Goal: Navigation & Orientation: Find specific page/section

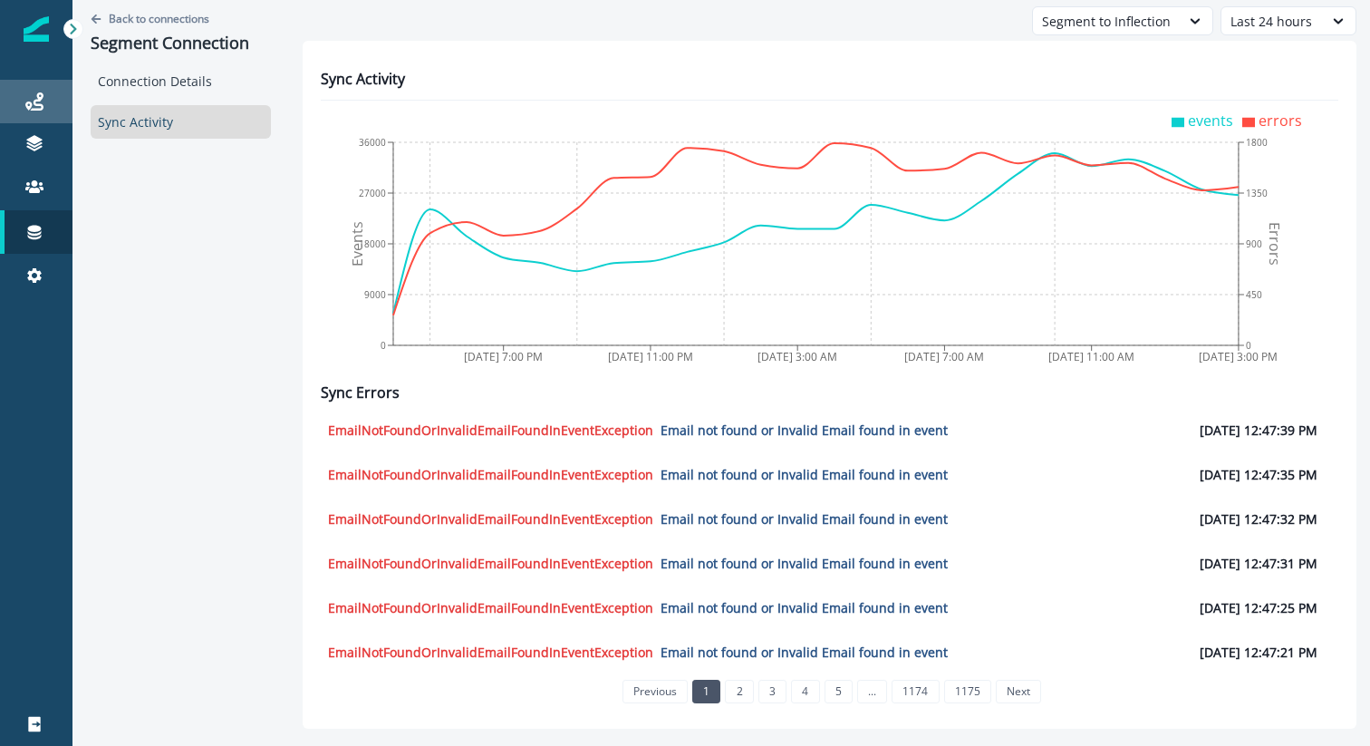
click at [55, 109] on div "Journeys" at bounding box center [36, 102] width 58 height 22
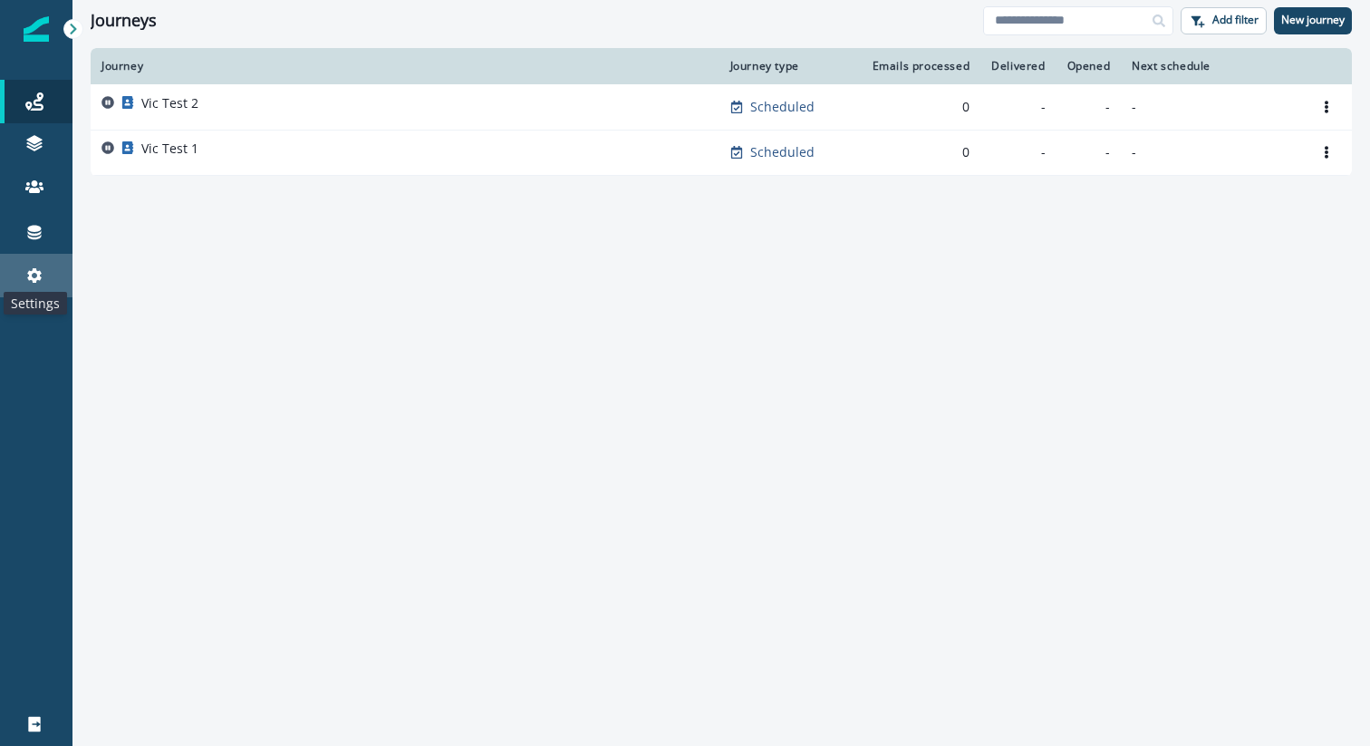
click at [25, 277] on icon at bounding box center [34, 275] width 18 height 18
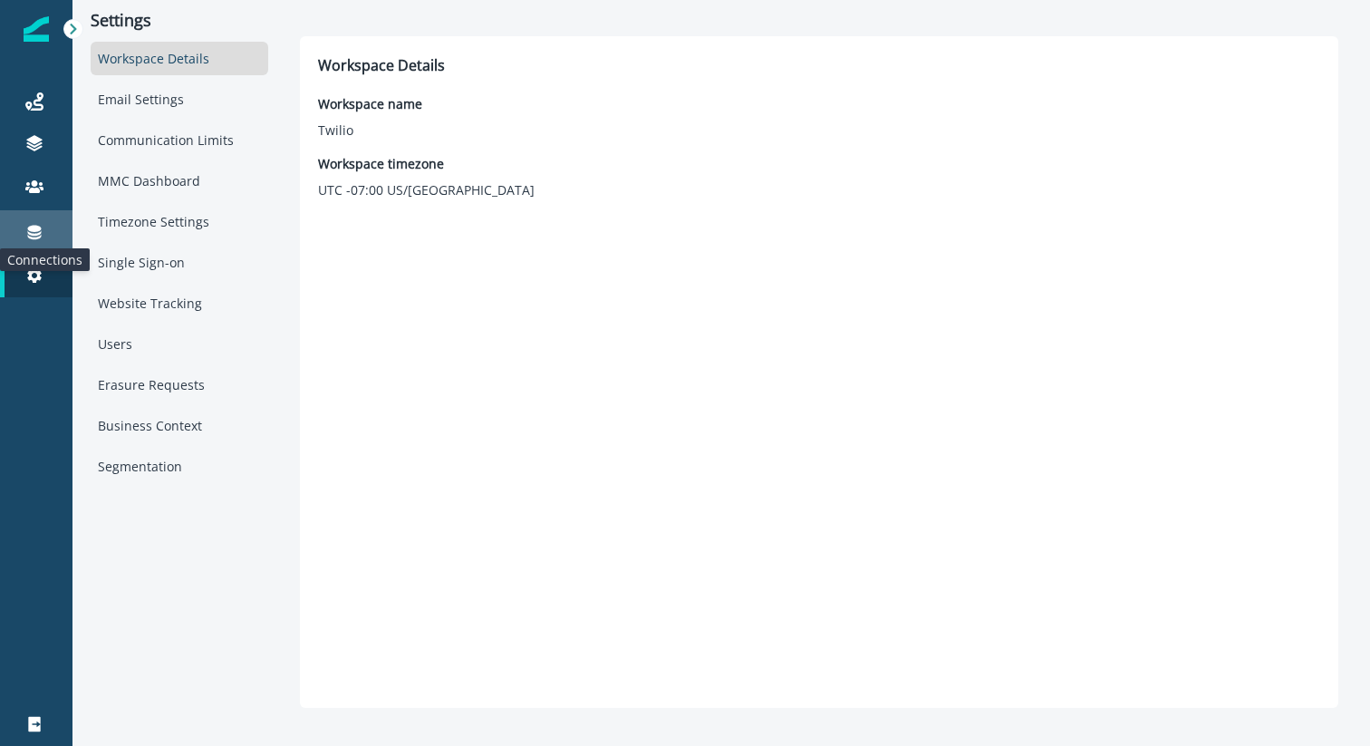
click at [37, 229] on icon at bounding box center [35, 233] width 14 height 14
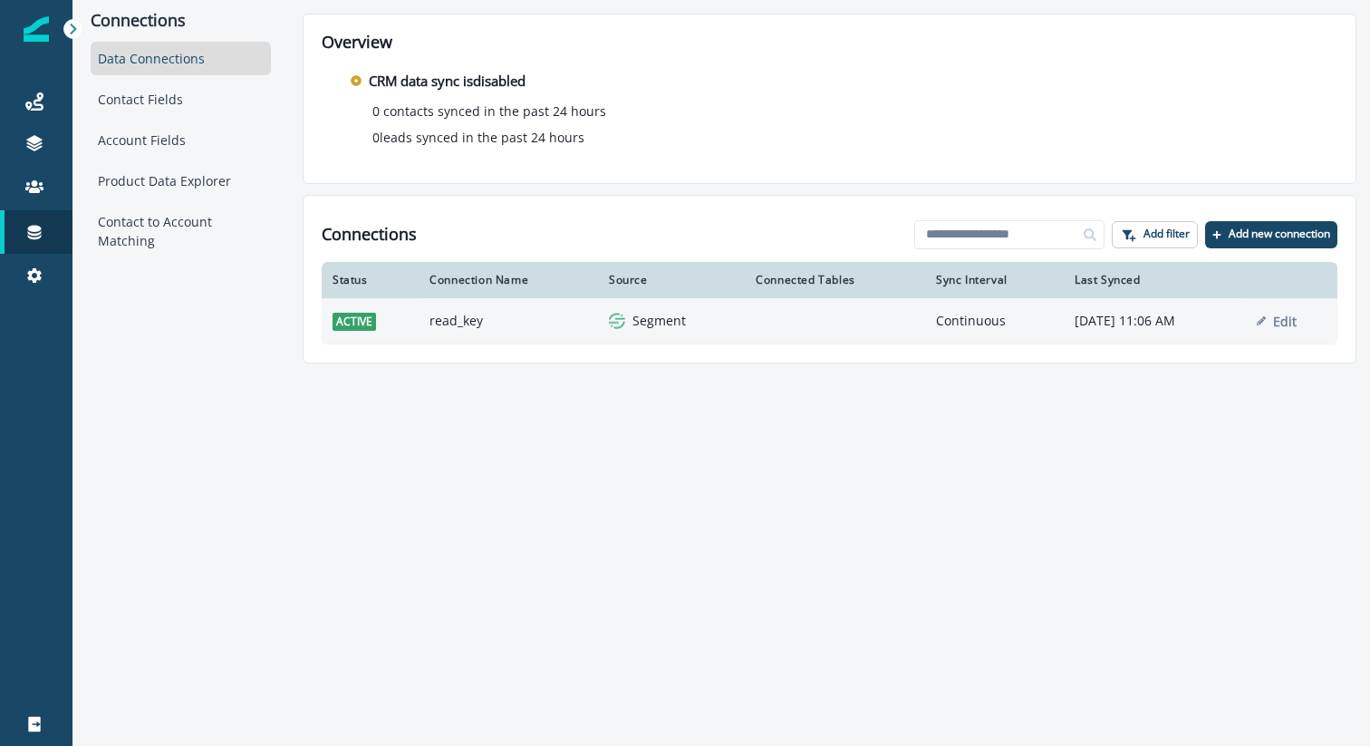
click at [609, 321] on div "Segment" at bounding box center [671, 321] width 125 height 18
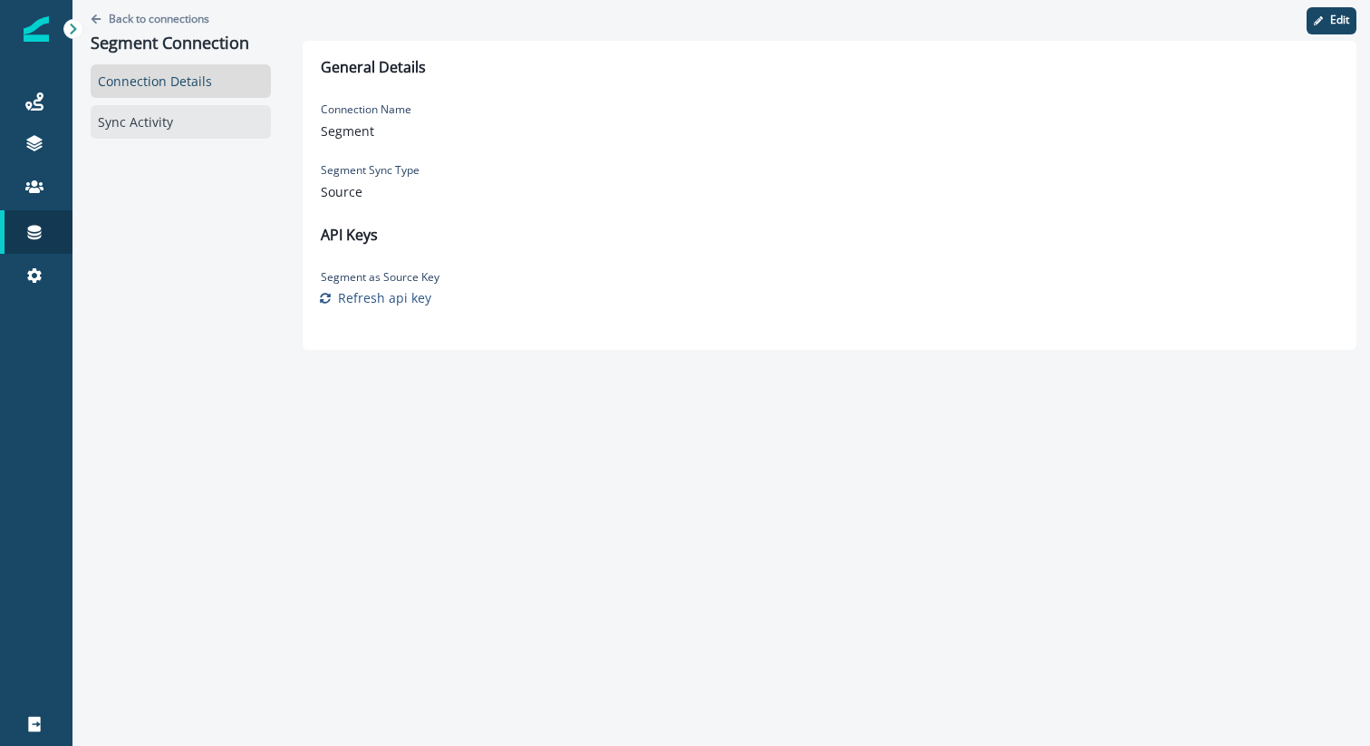
click at [174, 122] on div "Sync Activity" at bounding box center [181, 122] width 180 height 34
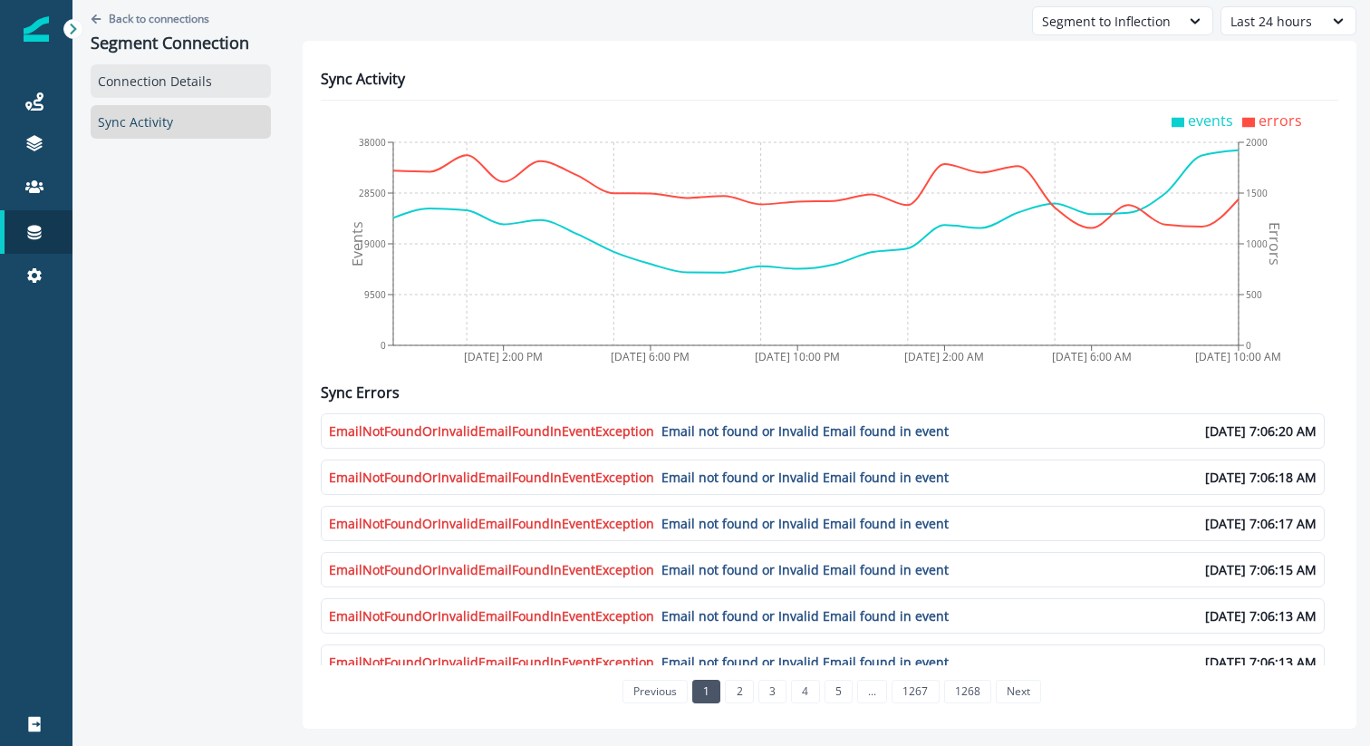
click at [154, 88] on div "Connection Details" at bounding box center [181, 81] width 180 height 34
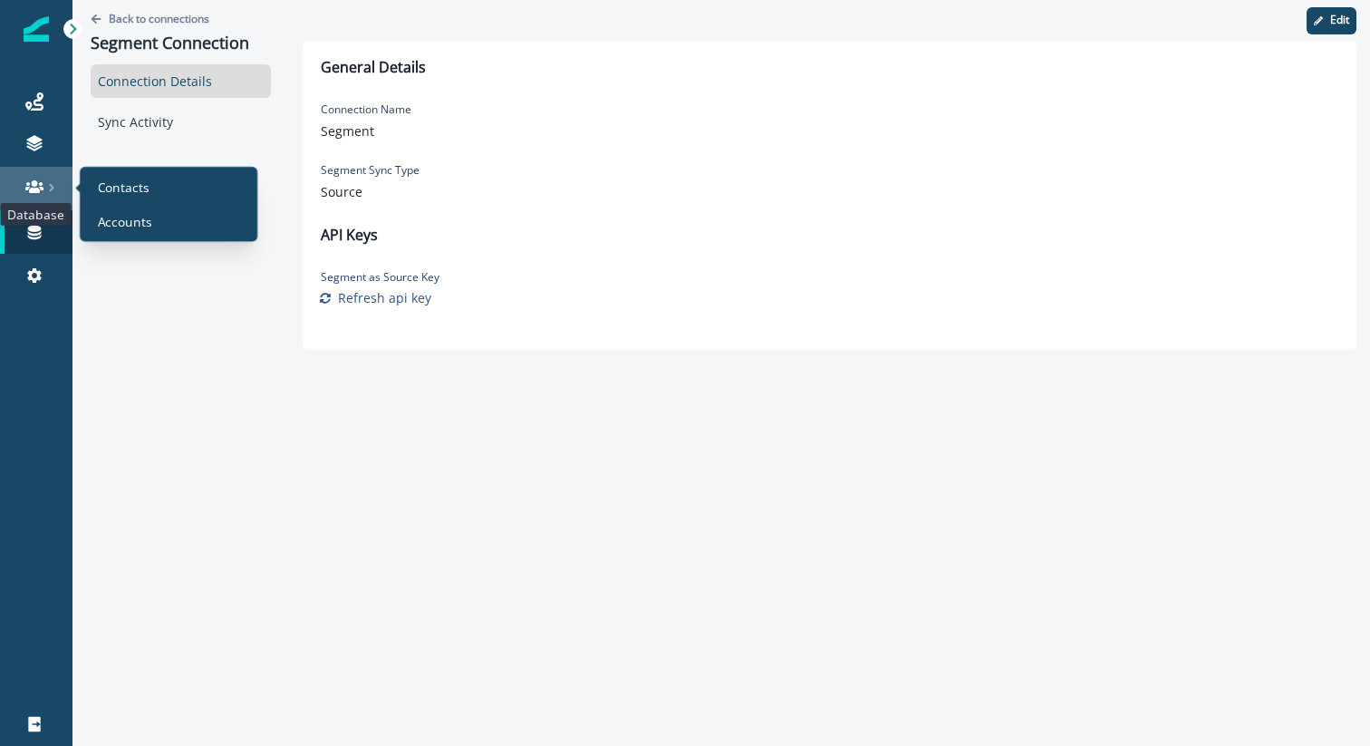
click at [43, 184] on icon at bounding box center [34, 187] width 18 height 18
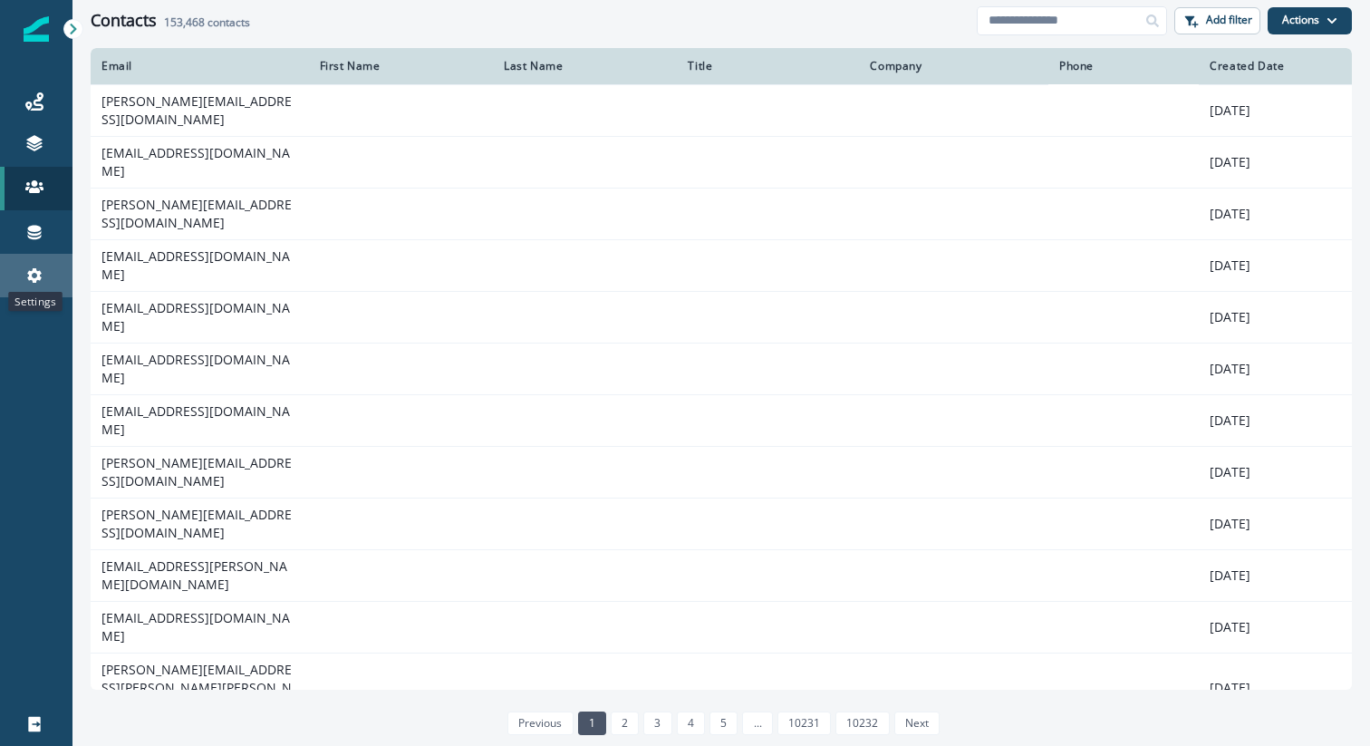
click at [38, 283] on icon at bounding box center [34, 275] width 18 height 18
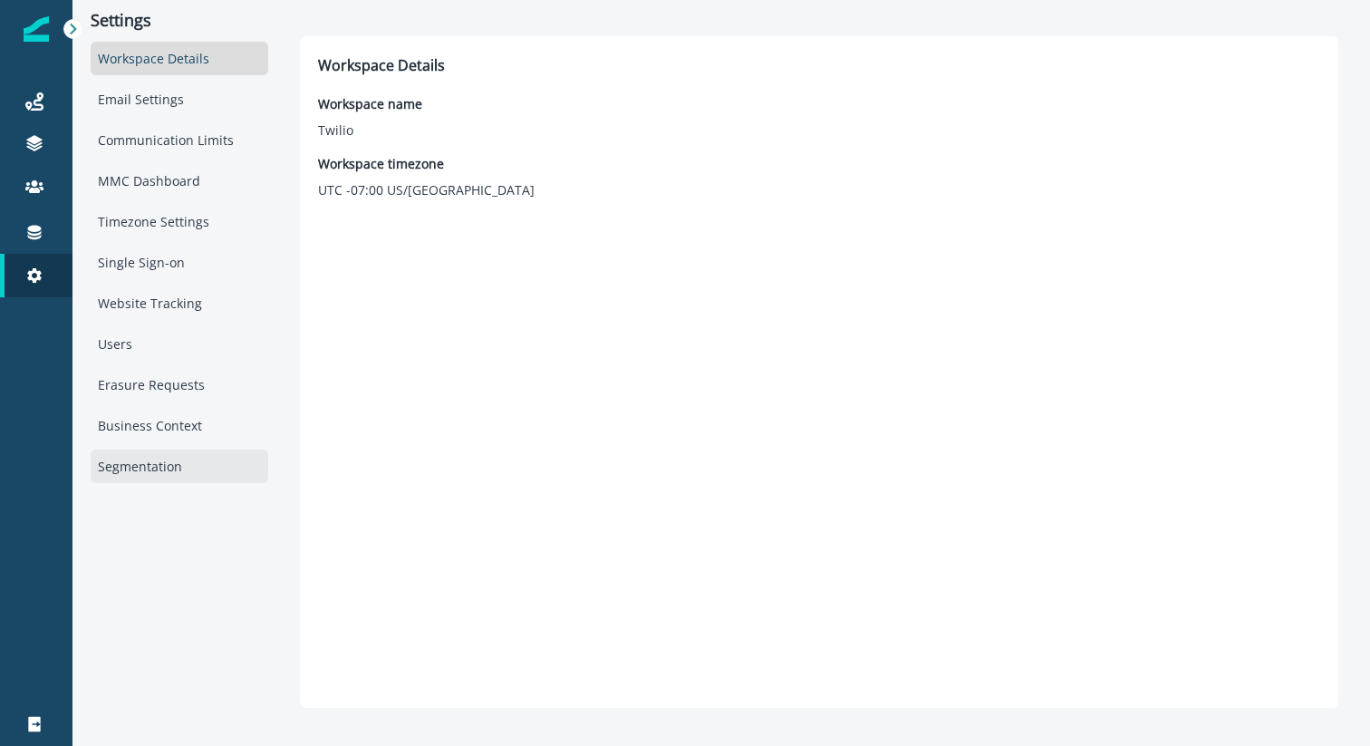
click at [122, 464] on div "Segmentation" at bounding box center [180, 466] width 178 height 34
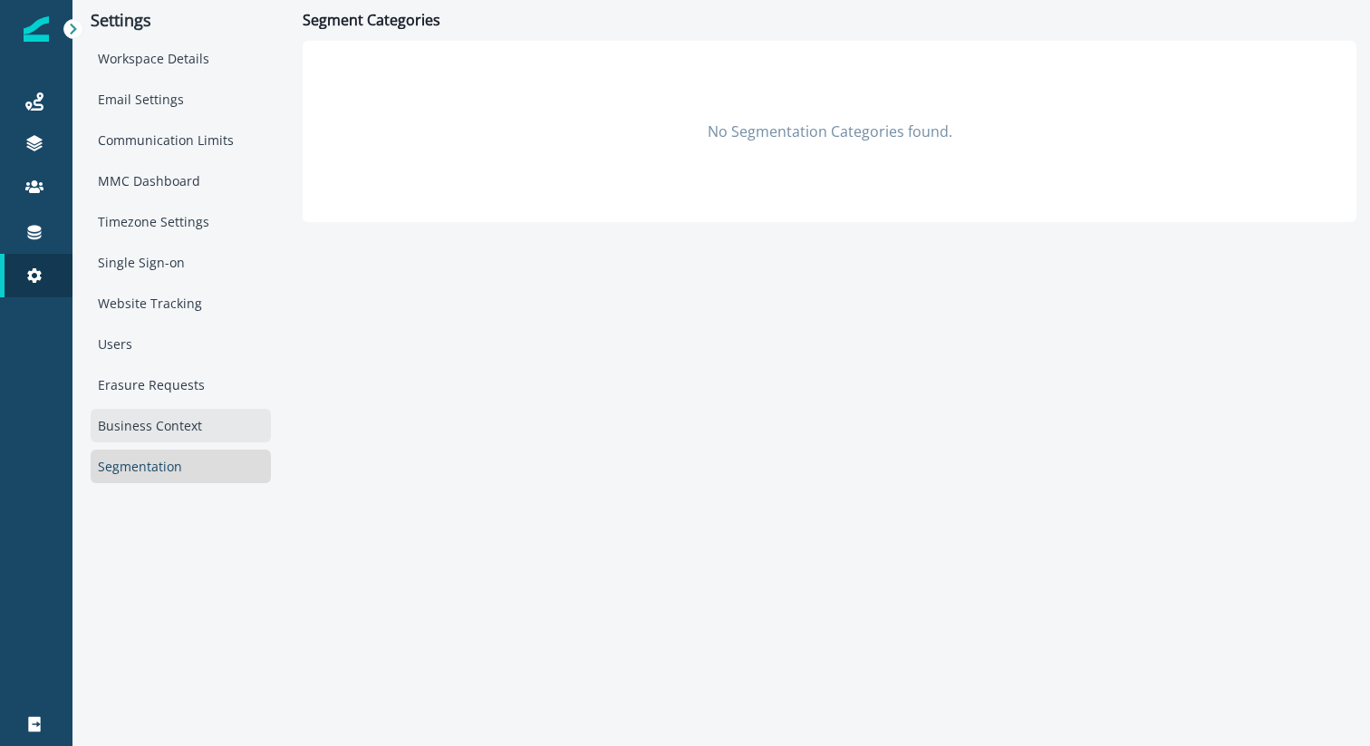
click at [129, 425] on div "Business Context" at bounding box center [181, 426] width 180 height 34
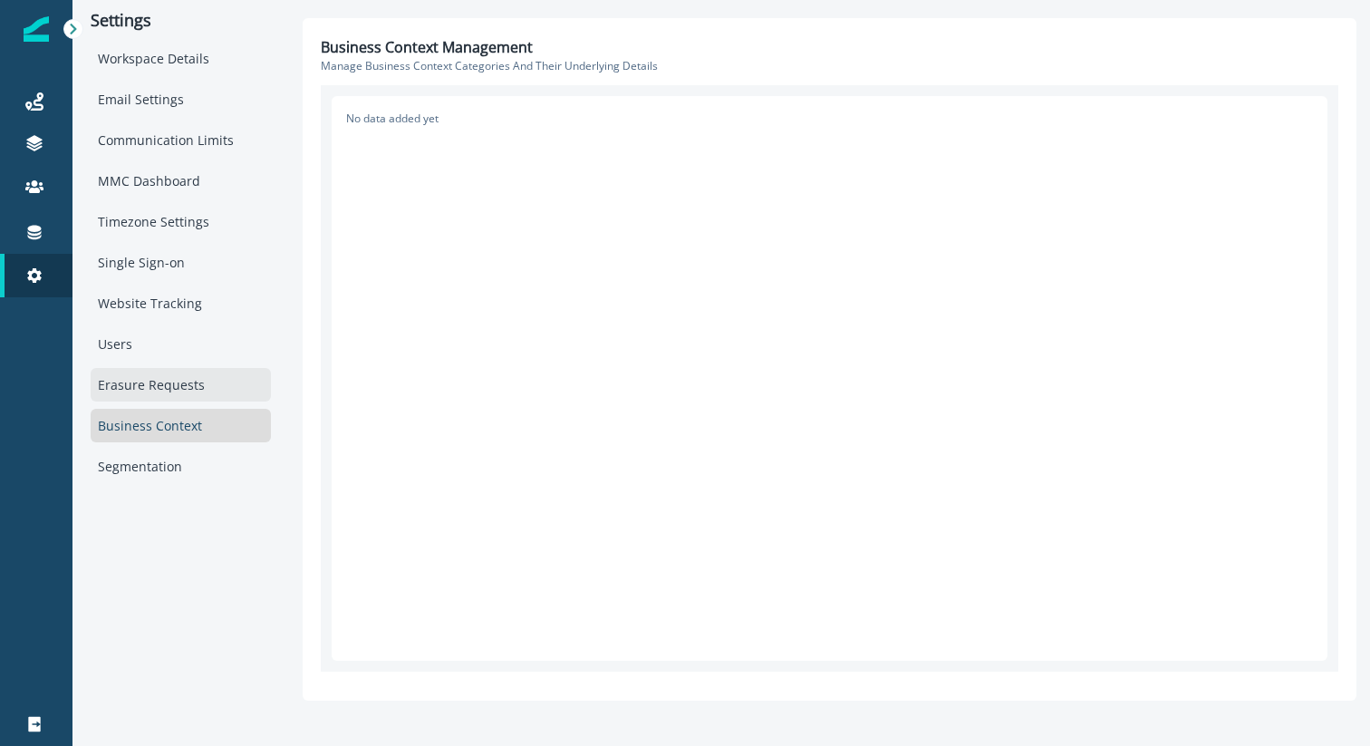
click at [124, 390] on div "Erasure Requests" at bounding box center [181, 385] width 180 height 34
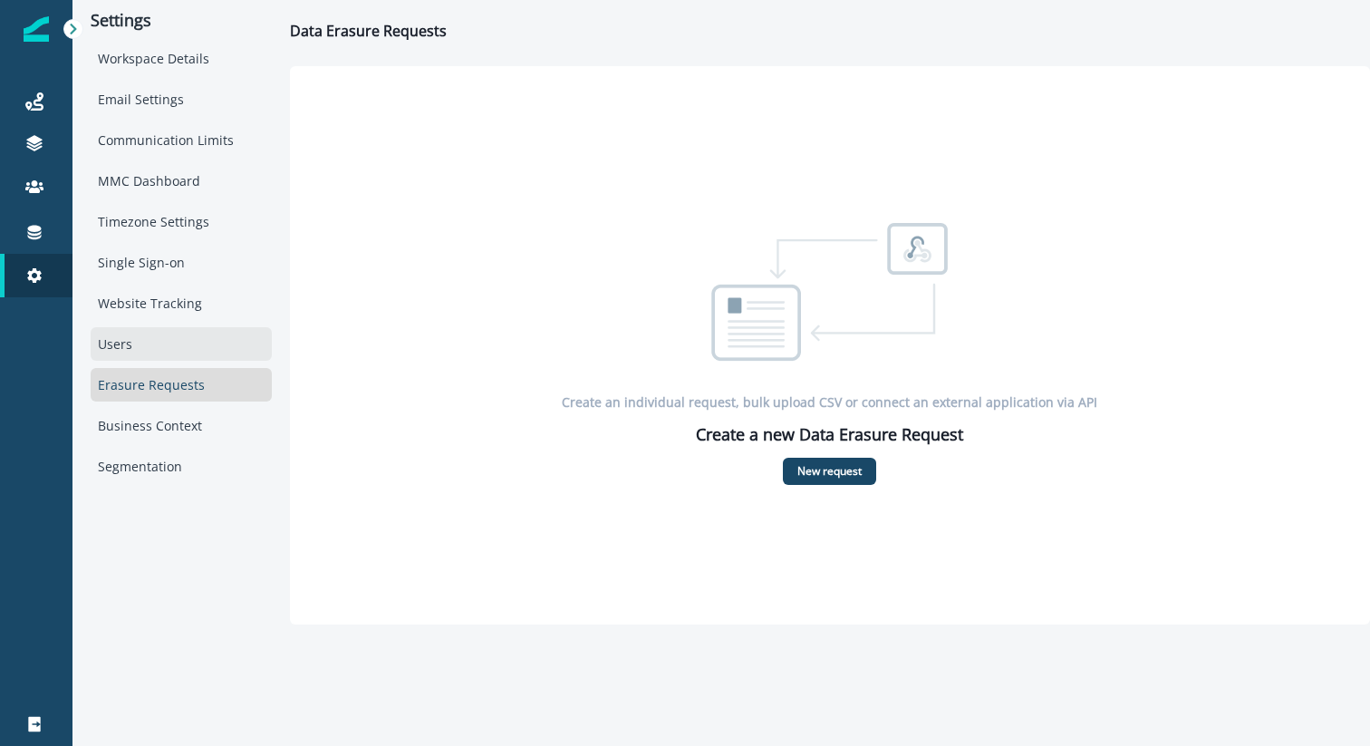
click at [120, 349] on div "Users" at bounding box center [181, 344] width 181 height 34
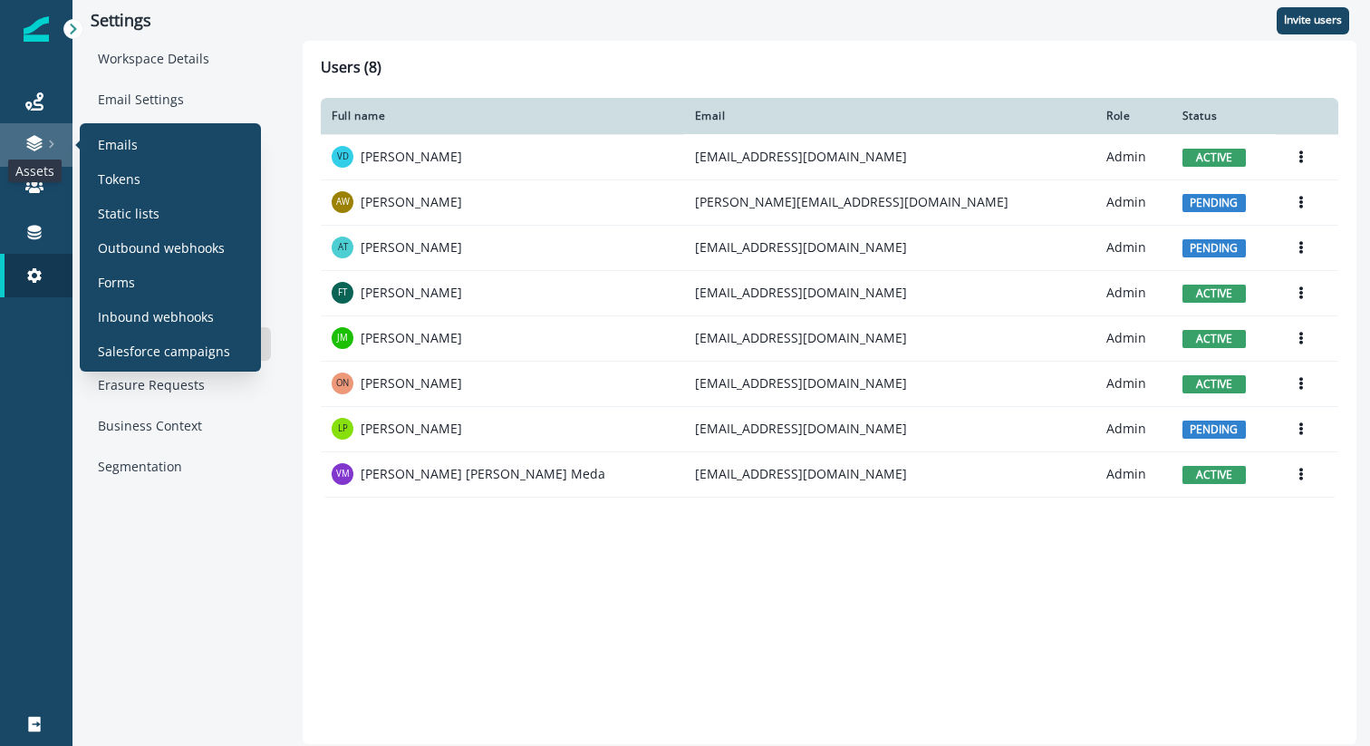
click at [35, 144] on icon at bounding box center [34, 143] width 18 height 18
